Goal: Contribute content: Contribute content

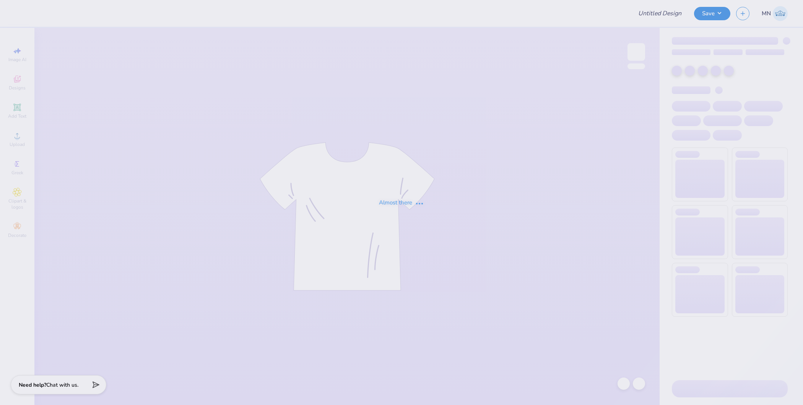
type input "Phi Delt rush"
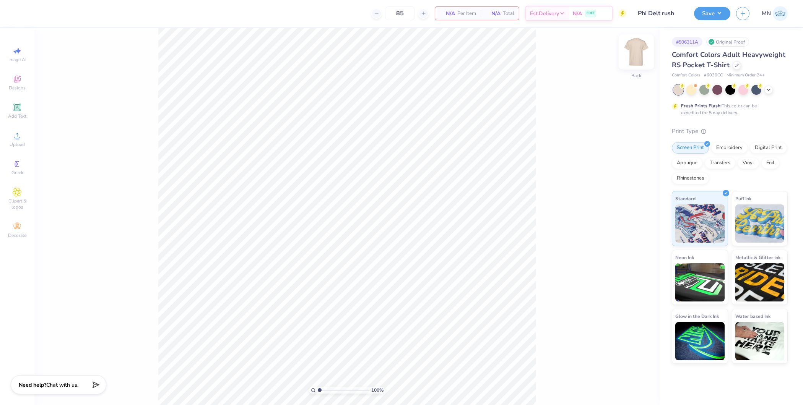
click at [628, 50] on img at bounding box center [636, 52] width 31 height 31
click at [15, 148] on div "Upload" at bounding box center [17, 139] width 27 height 23
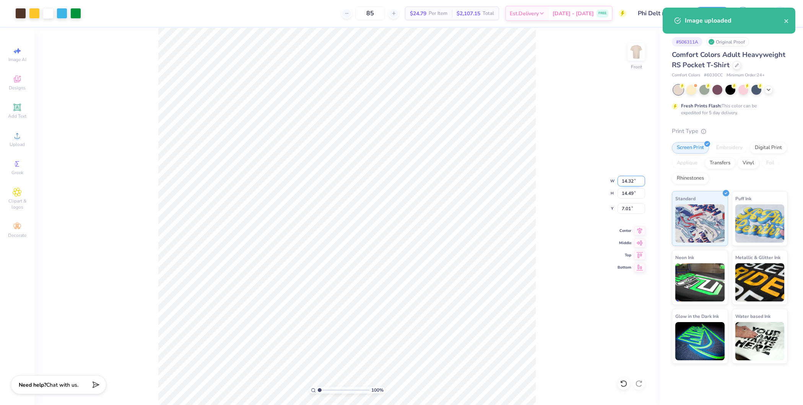
click at [629, 184] on input "14.32" at bounding box center [632, 181] width 28 height 11
type input "12.00"
type input "12.14"
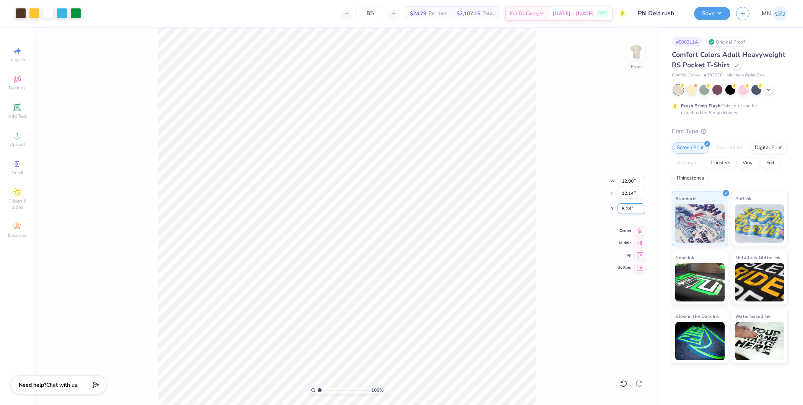
click at [631, 208] on input "8.18" at bounding box center [632, 208] width 28 height 11
type input "3.00"
click at [639, 52] on img at bounding box center [636, 52] width 31 height 31
click at [19, 137] on icon at bounding box center [17, 135] width 9 height 9
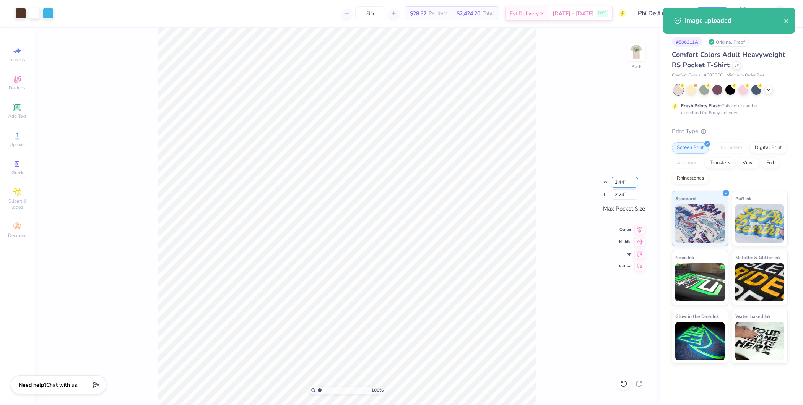
click at [622, 183] on input "3.44" at bounding box center [625, 182] width 28 height 11
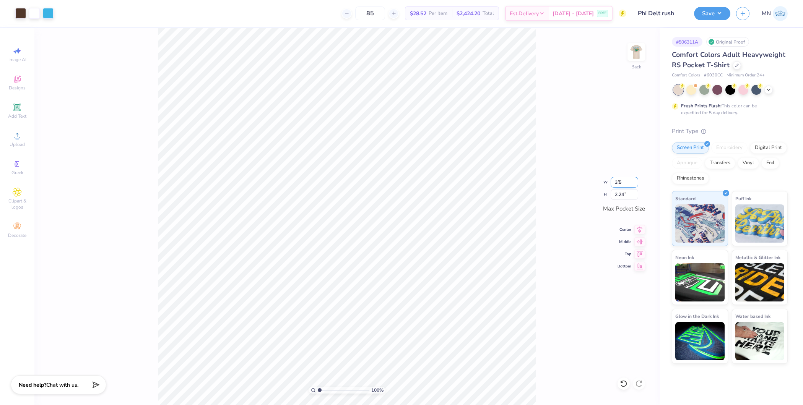
type input "3.50"
type input "2.29"
click at [714, 15] on button "Save" at bounding box center [712, 12] width 36 height 13
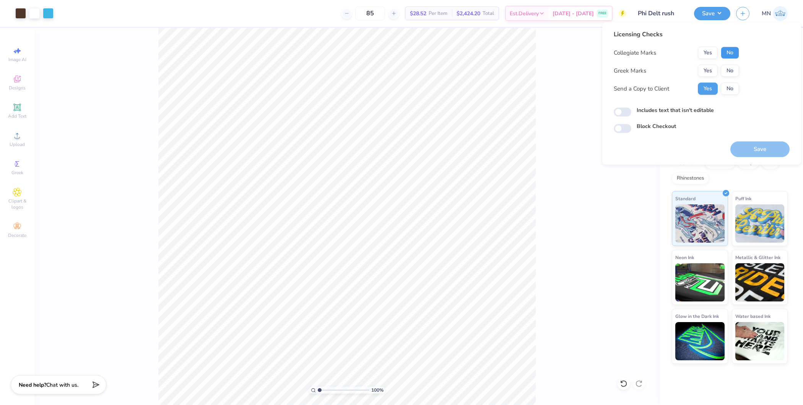
click at [734, 53] on button "No" at bounding box center [730, 53] width 18 height 12
click at [706, 74] on button "Yes" at bounding box center [708, 71] width 20 height 12
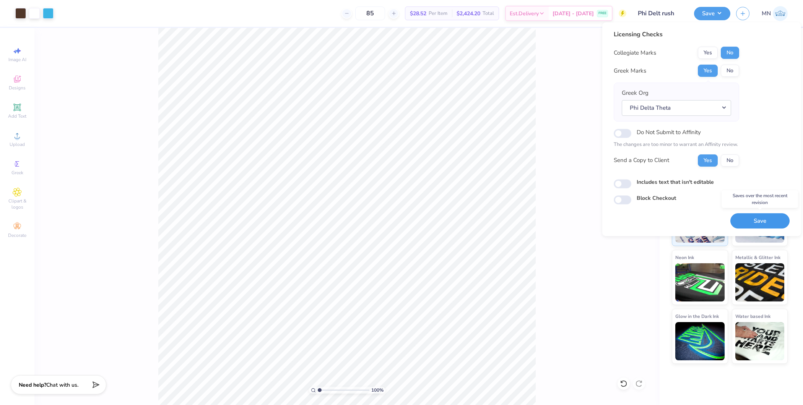
click at [758, 223] on button "Save" at bounding box center [759, 221] width 59 height 16
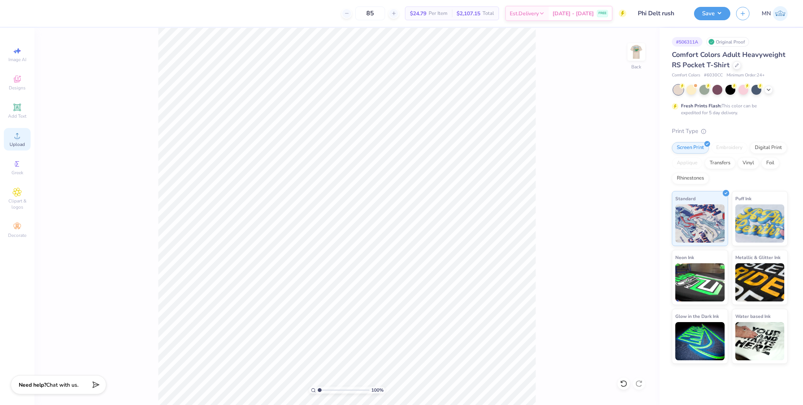
click at [10, 141] on span "Upload" at bounding box center [17, 144] width 15 height 6
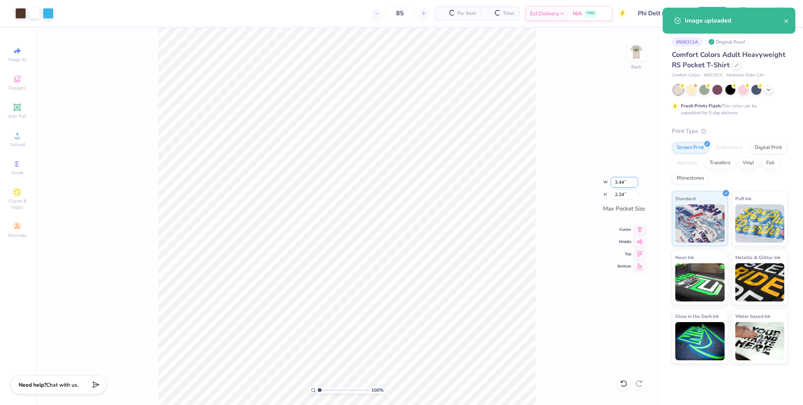
click at [618, 181] on input "3.44" at bounding box center [625, 182] width 28 height 11
type input "3.50"
type input "2.29"
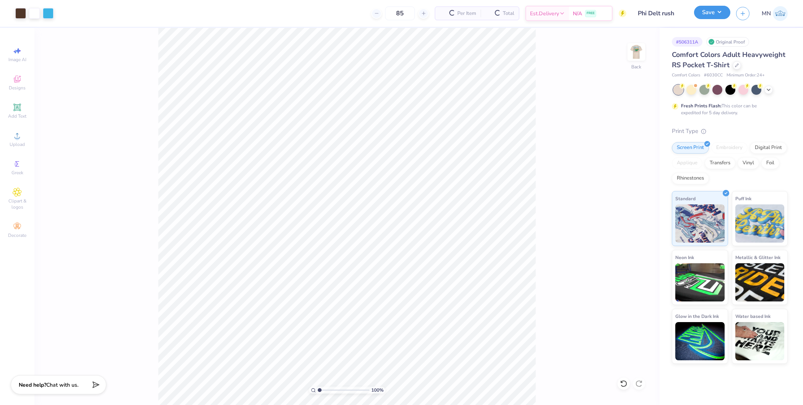
click at [707, 16] on button "Save" at bounding box center [712, 12] width 36 height 13
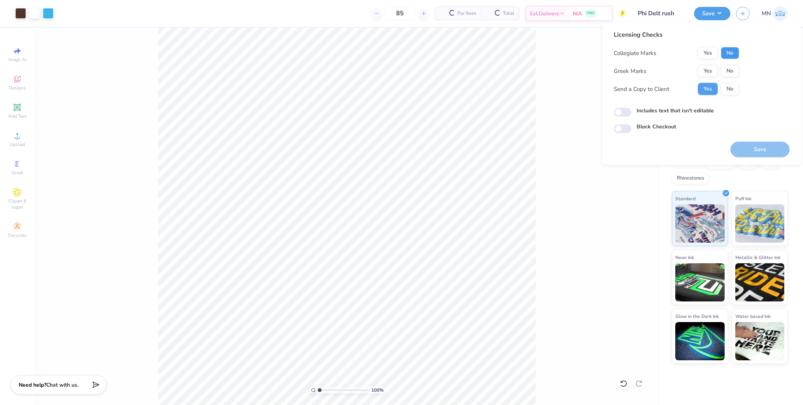
click at [730, 52] on button "No" at bounding box center [730, 53] width 18 height 12
click at [707, 72] on button "Yes" at bounding box center [708, 71] width 20 height 12
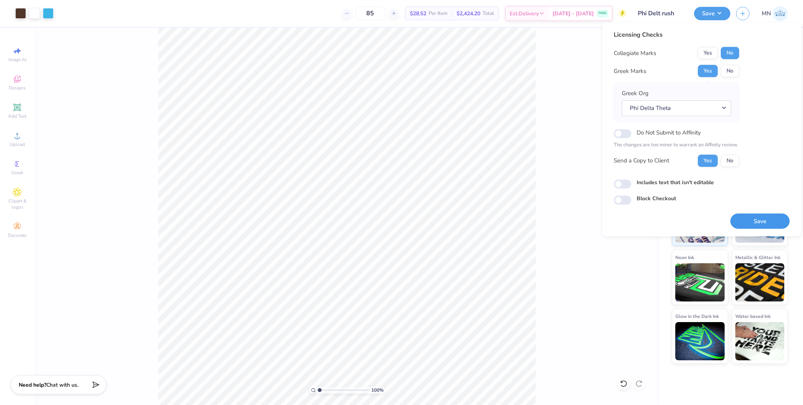
click at [753, 221] on button "Save" at bounding box center [759, 221] width 59 height 16
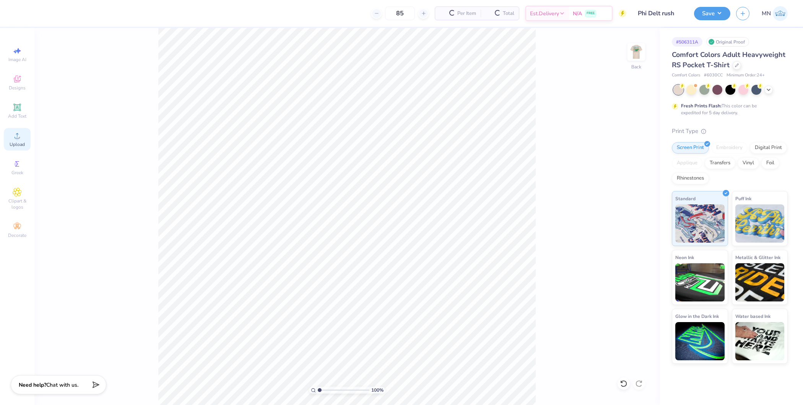
click at [15, 140] on icon at bounding box center [17, 135] width 9 height 9
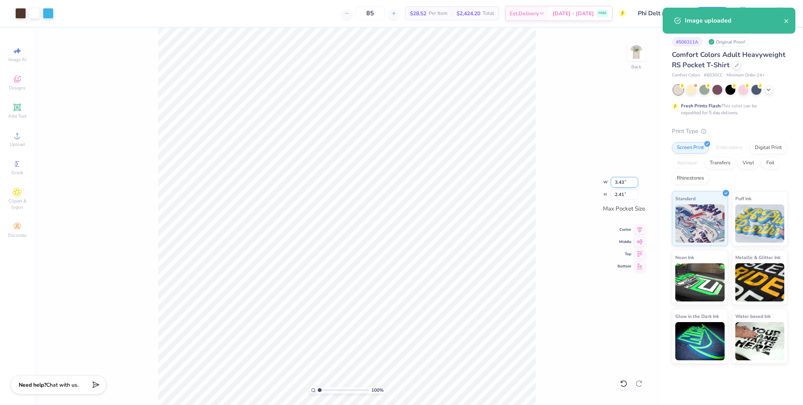
click at [619, 182] on input "3.43" at bounding box center [625, 182] width 28 height 11
type input "3.50"
type input "2.45"
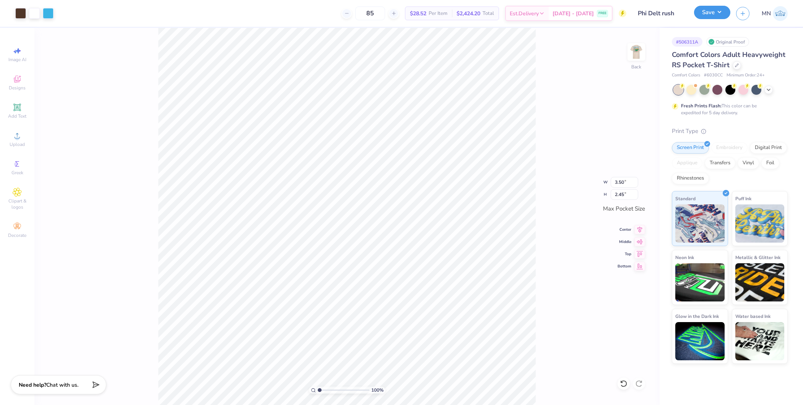
click at [720, 15] on button "Save" at bounding box center [712, 12] width 36 height 13
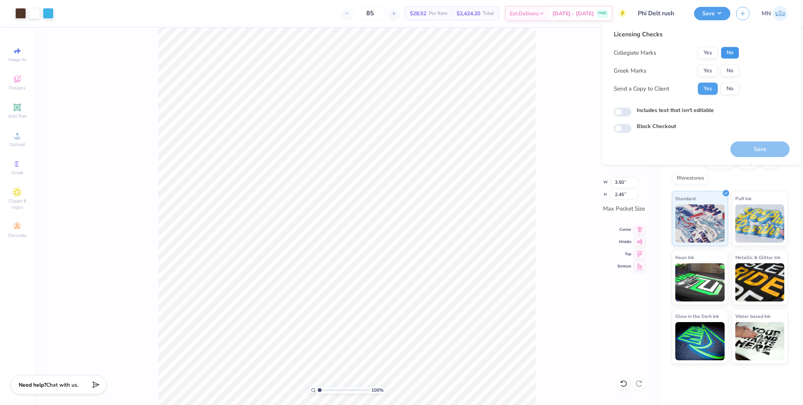
click at [734, 54] on button "No" at bounding box center [730, 53] width 18 height 12
click at [702, 72] on button "Yes" at bounding box center [708, 71] width 20 height 12
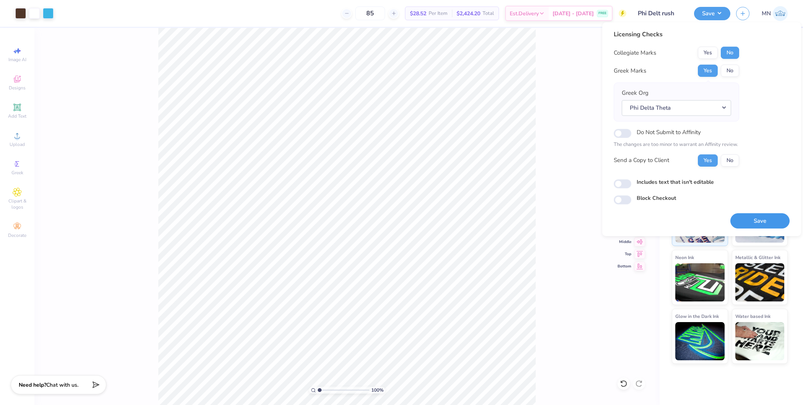
click at [770, 219] on button "Save" at bounding box center [759, 221] width 59 height 16
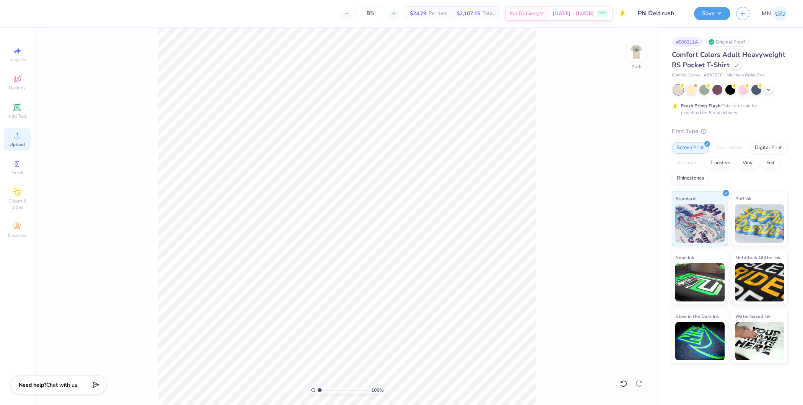
click at [18, 138] on circle at bounding box center [17, 138] width 4 height 4
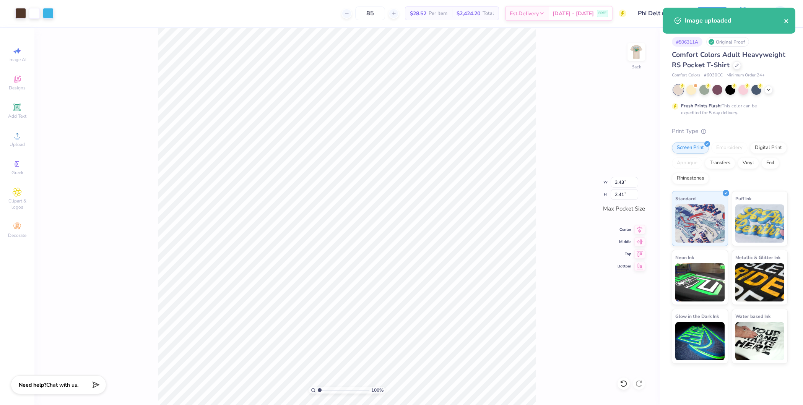
click at [788, 22] on icon "close" at bounding box center [786, 21] width 4 height 4
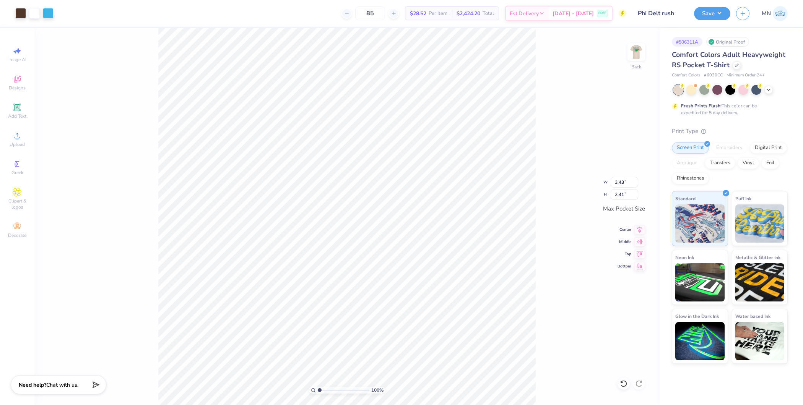
click at [710, 15] on div "Art colors 85 $28.52 Per Item $2,424.20 Total Est. Delivery [DATE] - [DATE] FRE…" at bounding box center [401, 202] width 803 height 405
click at [712, 12] on button "Save" at bounding box center [712, 12] width 36 height 13
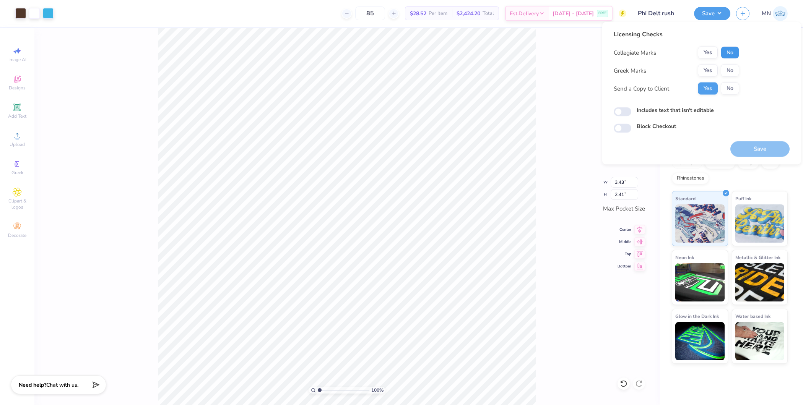
click at [733, 50] on button "No" at bounding box center [730, 53] width 18 height 12
click at [709, 70] on button "Yes" at bounding box center [708, 71] width 20 height 12
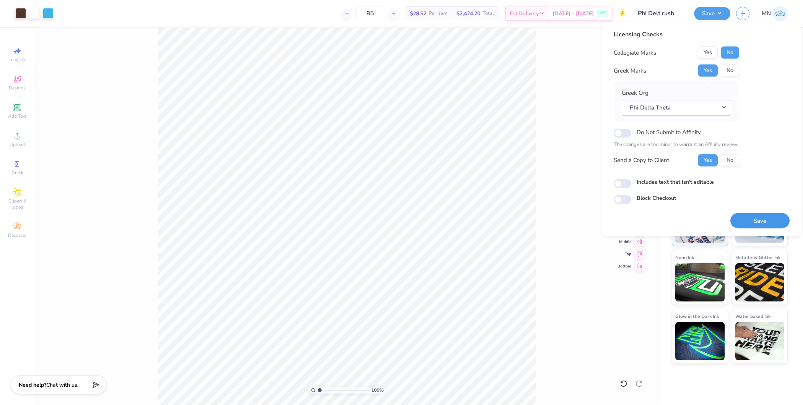
click at [763, 218] on button "Save" at bounding box center [759, 221] width 59 height 16
